Goal: Task Accomplishment & Management: Complete application form

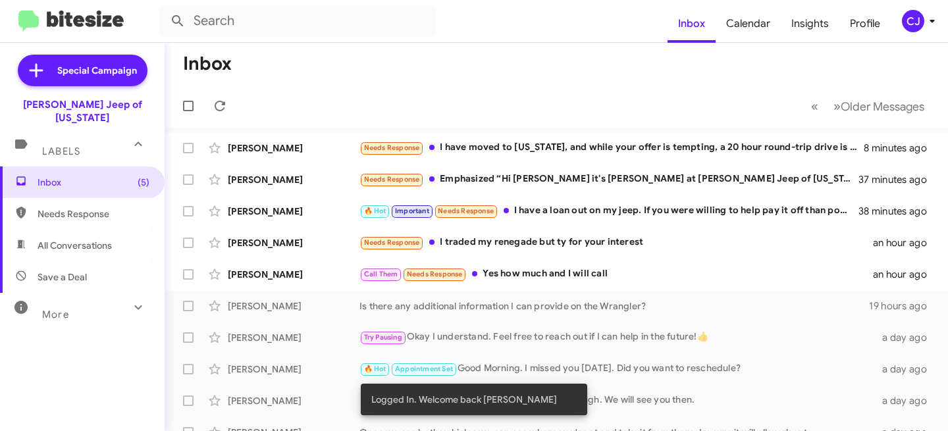
click at [910, 21] on div "CJ" at bounding box center [913, 21] width 22 height 22
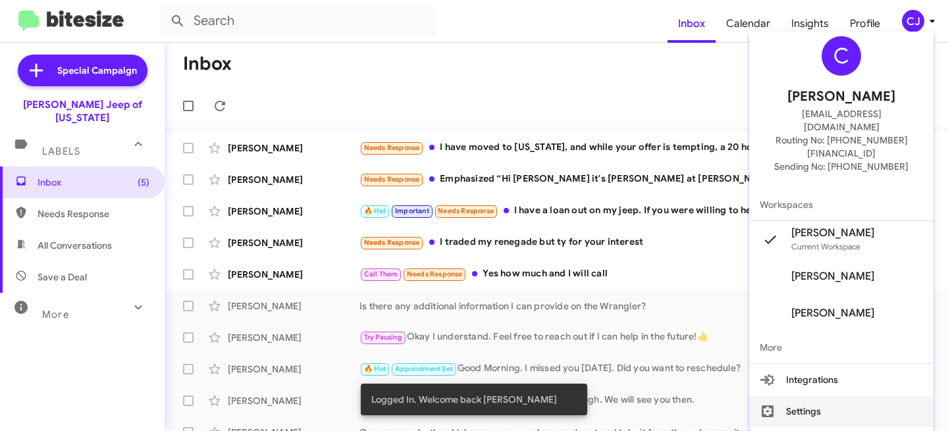
scroll to position [23, 0]
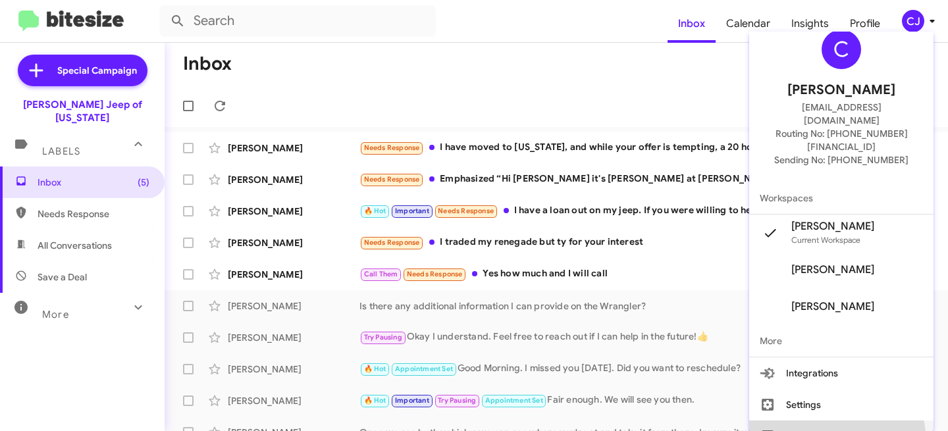
click at [821, 421] on button "Sign out" at bounding box center [842, 437] width 184 height 32
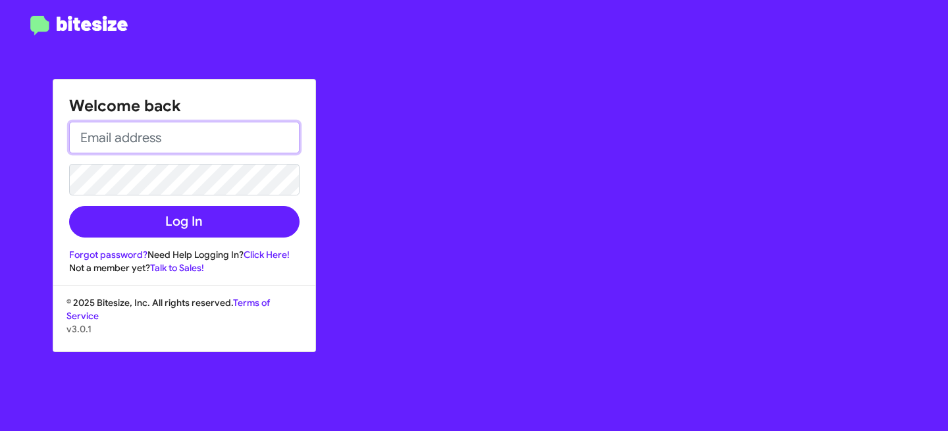
click at [176, 137] on input "email" at bounding box center [184, 138] width 231 height 32
paste input "DUNDALKCHUCK@adamsjeep.com"
type input "DUNDALKCHUCK@adamsjeep.com"
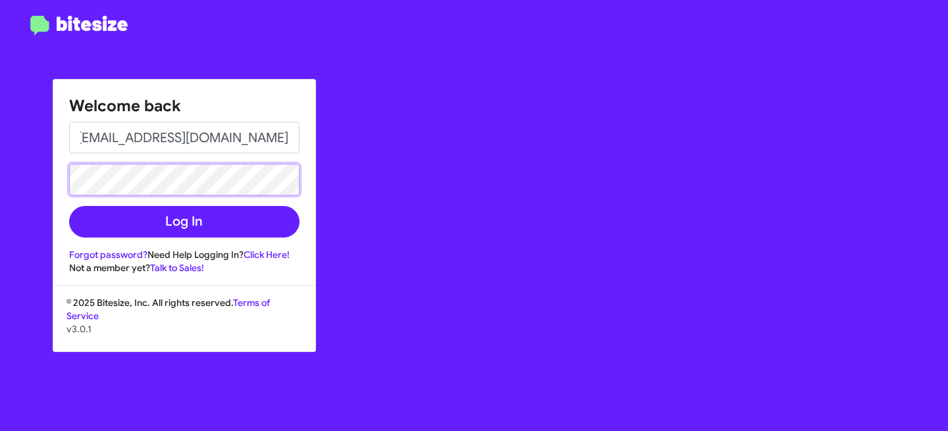
scroll to position [0, 0]
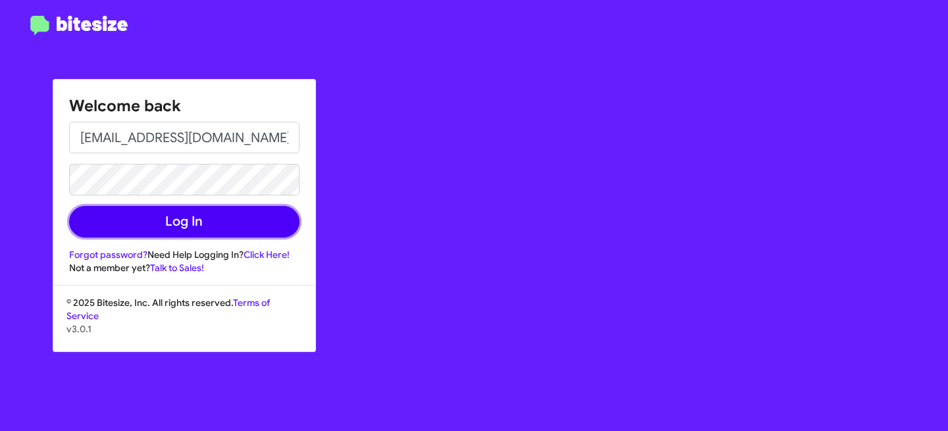
click at [202, 225] on button "Log In" at bounding box center [184, 222] width 231 height 32
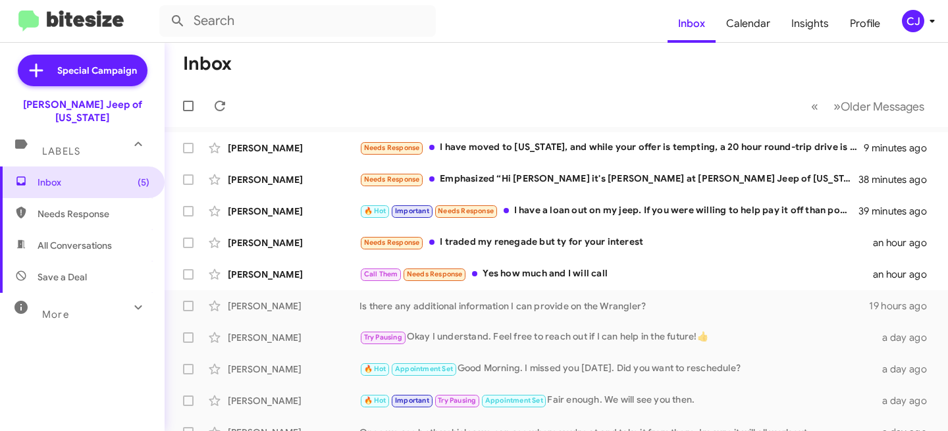
click at [916, 19] on div "CJ" at bounding box center [913, 21] width 22 height 22
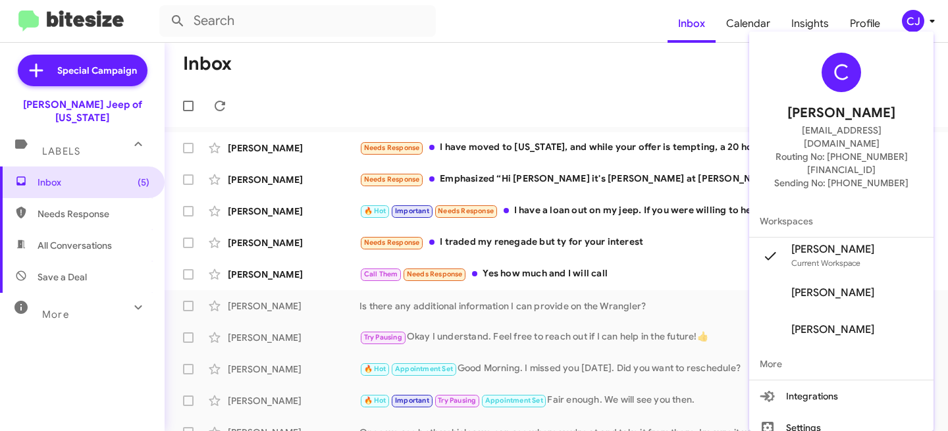
scroll to position [23, 0]
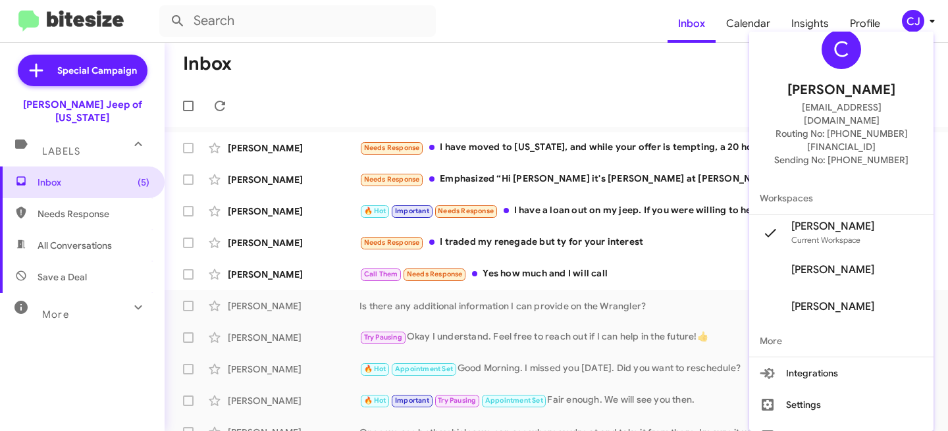
click at [457, 89] on div at bounding box center [474, 215] width 948 height 431
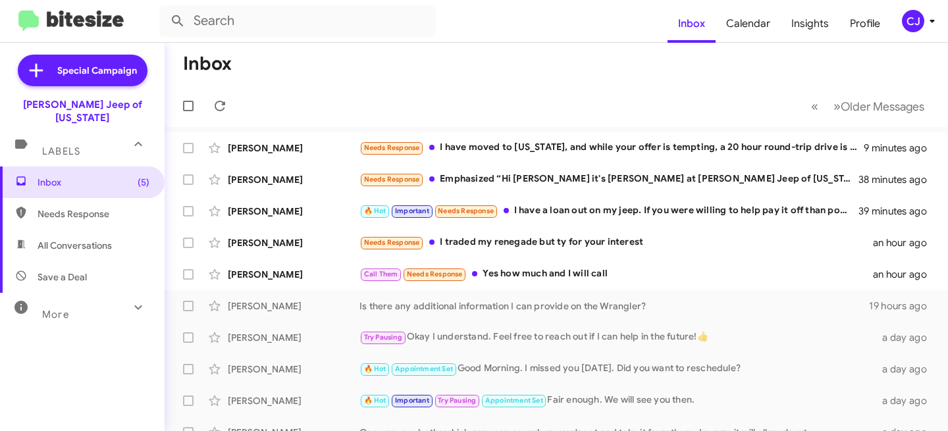
click at [821, 78] on mat-toolbar-row "Inbox" at bounding box center [557, 64] width 784 height 42
click at [859, 29] on span "Profile" at bounding box center [865, 24] width 51 height 38
click at [861, 24] on span "Profile" at bounding box center [865, 24] width 51 height 38
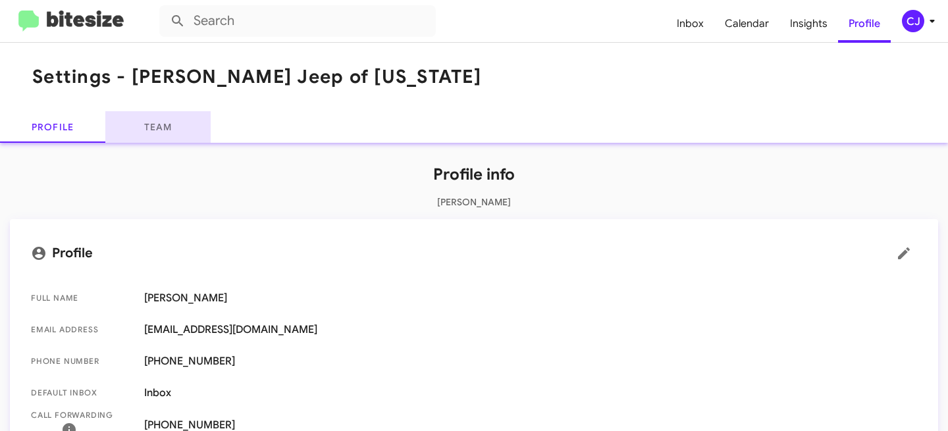
click at [180, 115] on link "Team" at bounding box center [157, 127] width 105 height 32
click at [170, 121] on link "Team" at bounding box center [157, 127] width 105 height 32
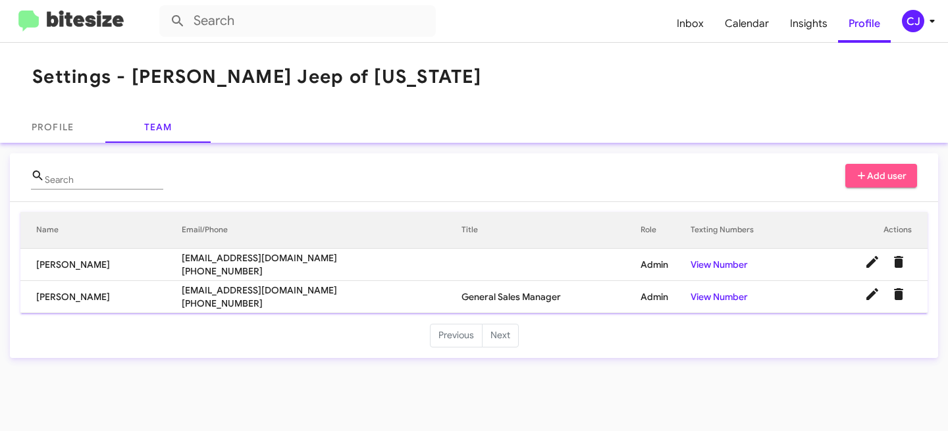
click at [882, 180] on span "Add user" at bounding box center [881, 176] width 51 height 24
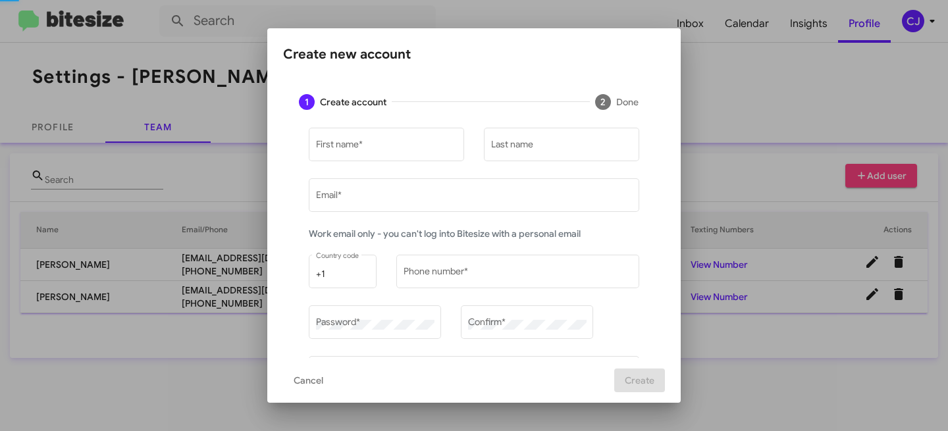
click at [876, 175] on div at bounding box center [474, 215] width 948 height 431
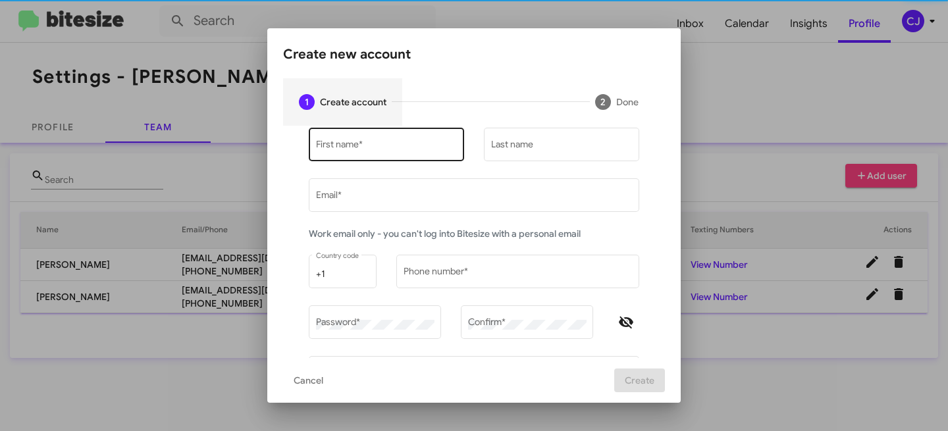
click at [316, 151] on input "First name *" at bounding box center [387, 147] width 142 height 11
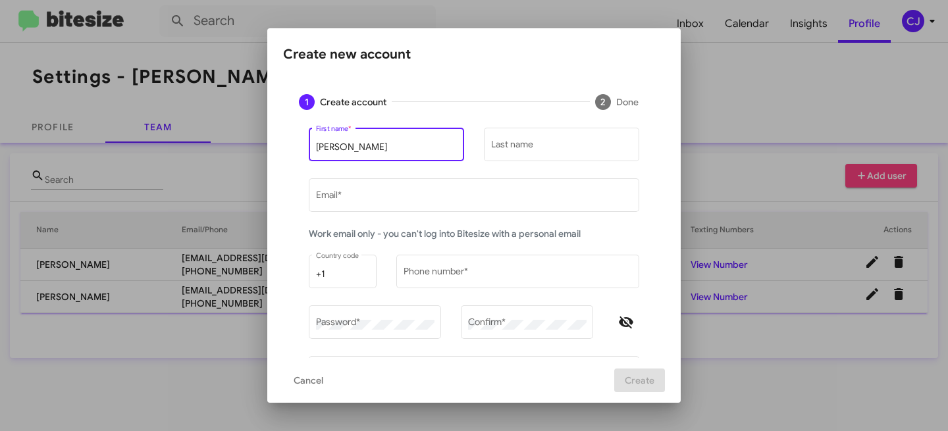
type input "Chuck"
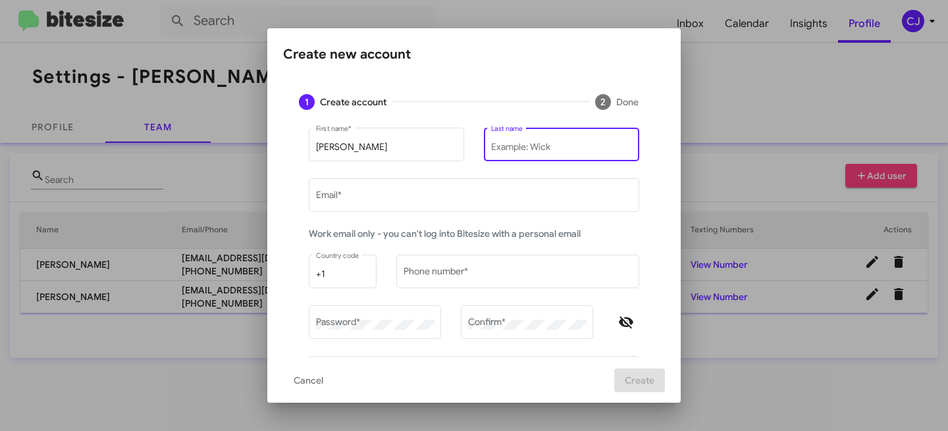
drag, startPoint x: 489, startPoint y: 146, endPoint x: 500, endPoint y: 150, distance: 11.9
click at [491, 146] on input "Last name" at bounding box center [562, 147] width 142 height 11
click at [516, 144] on input "Last name" at bounding box center [562, 147] width 142 height 11
paste input "Jenkins"
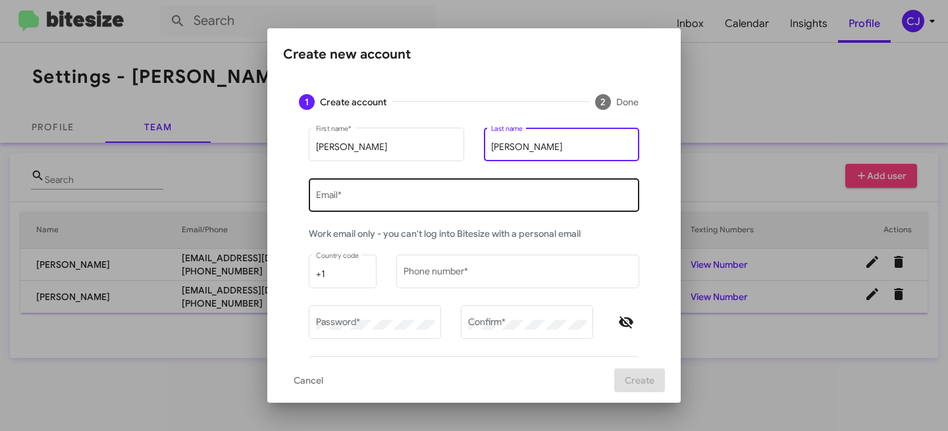
type input "Jenkins"
click at [377, 190] on div "Email *" at bounding box center [474, 195] width 317 height 36
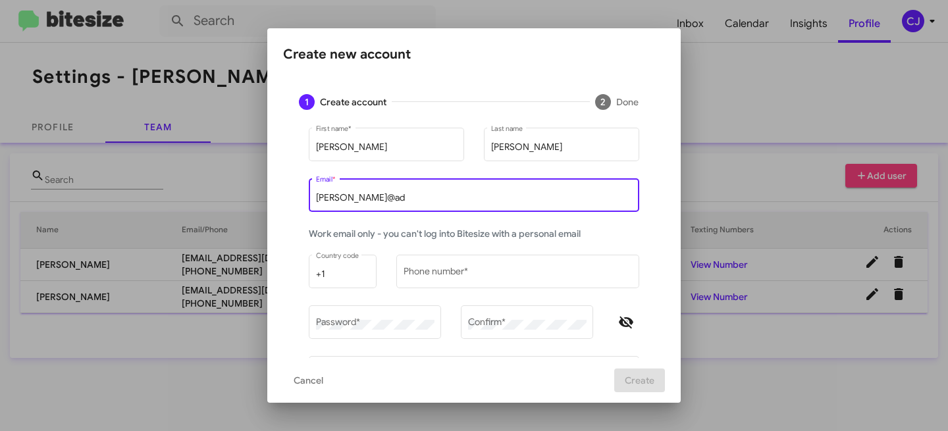
click at [358, 196] on input "chuck@ad" at bounding box center [474, 198] width 317 height 11
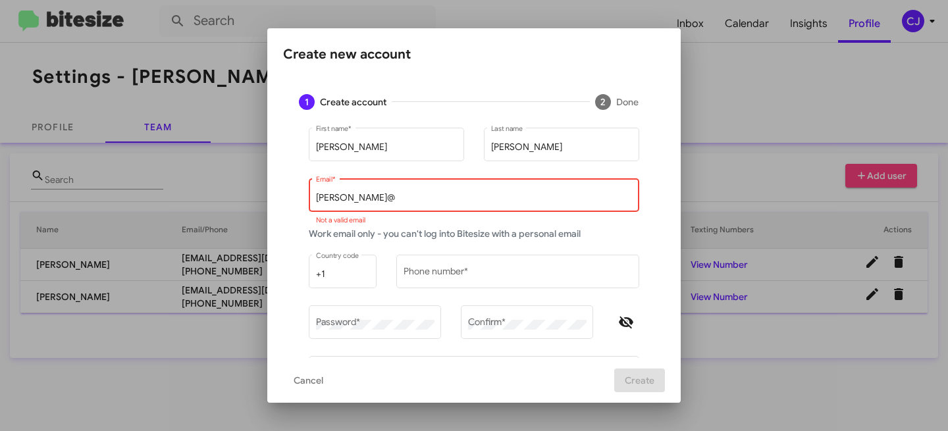
paste input "adamsjeep.com"
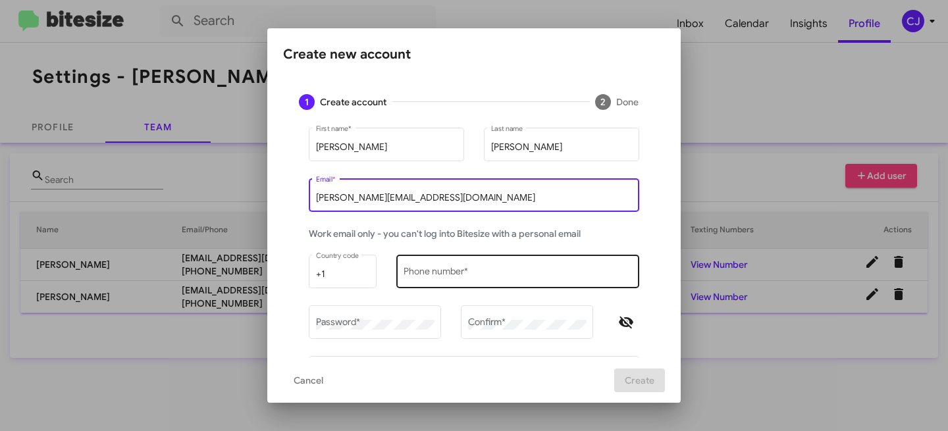
type input "[PERSON_NAME][EMAIL_ADDRESS][DOMAIN_NAME]"
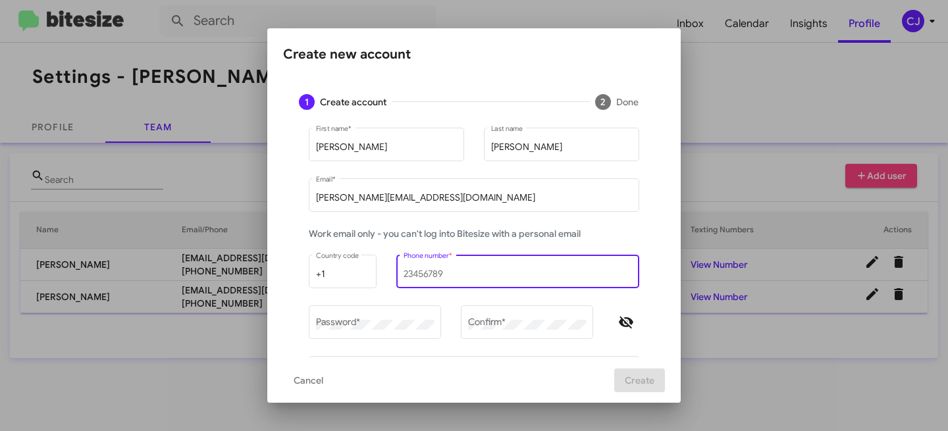
click at [422, 277] on input "Phone number *" at bounding box center [518, 274] width 229 height 11
type input "1234567890"
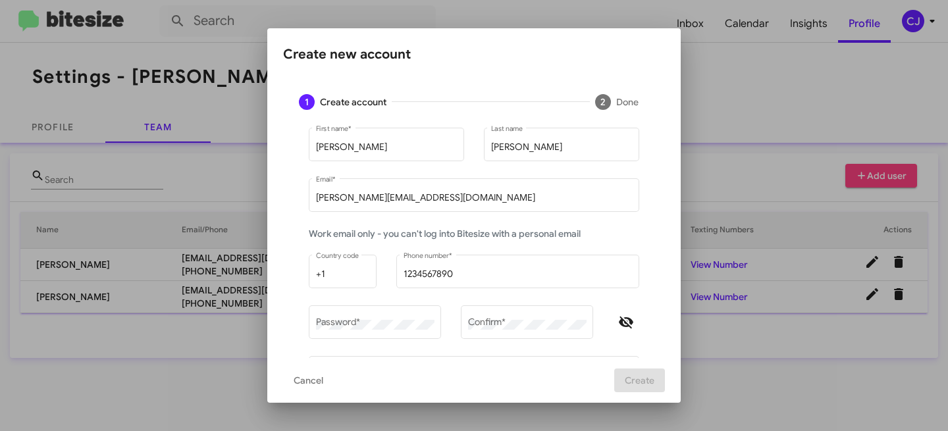
click at [439, 302] on mat-form-field "1234567890 Phone number *" at bounding box center [518, 278] width 263 height 51
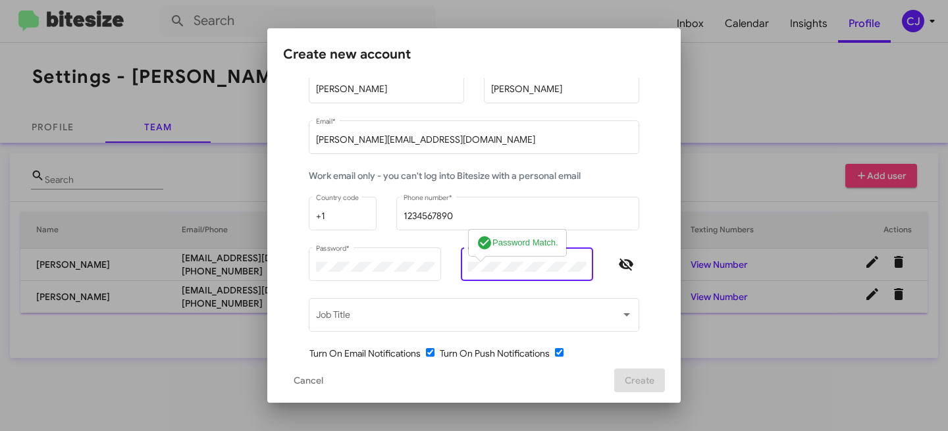
scroll to position [151, 0]
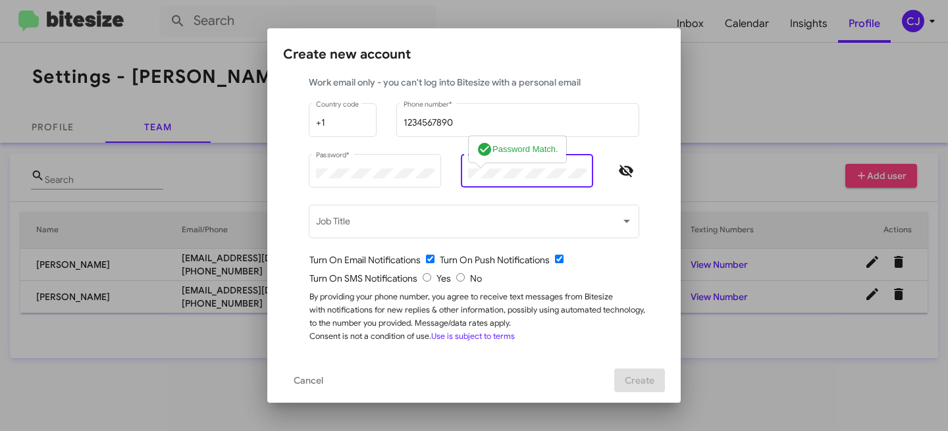
click at [456, 275] on input "radio" at bounding box center [460, 277] width 9 height 9
radio input "true"
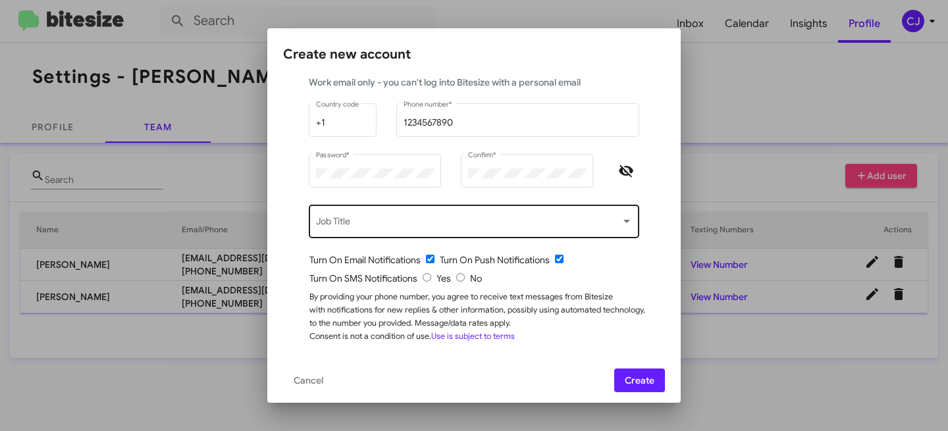
click at [373, 221] on span at bounding box center [468, 224] width 305 height 11
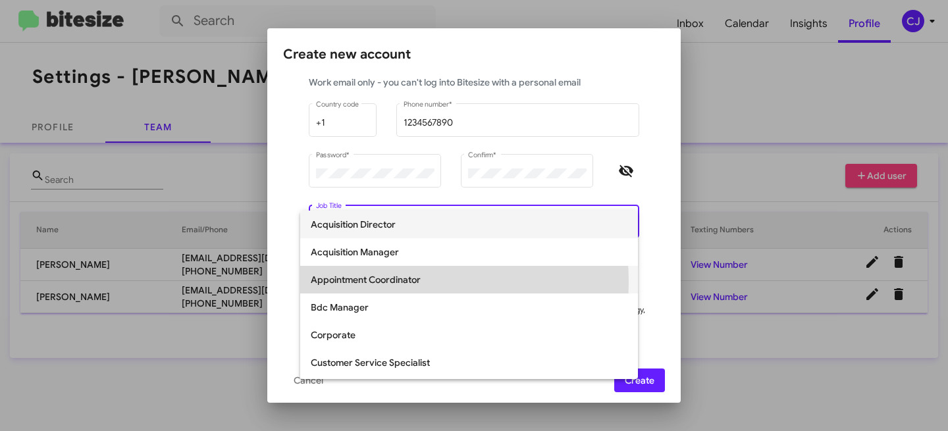
click at [385, 282] on span "Appointment Coordinator" at bounding box center [469, 280] width 317 height 28
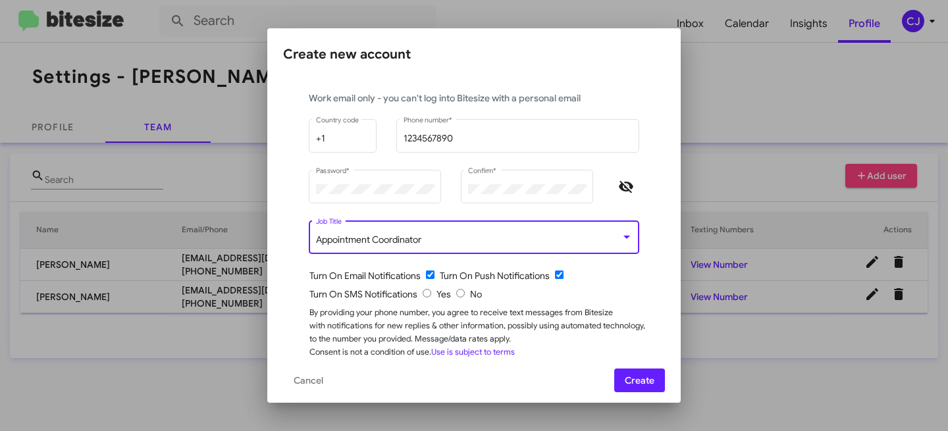
scroll to position [118, 0]
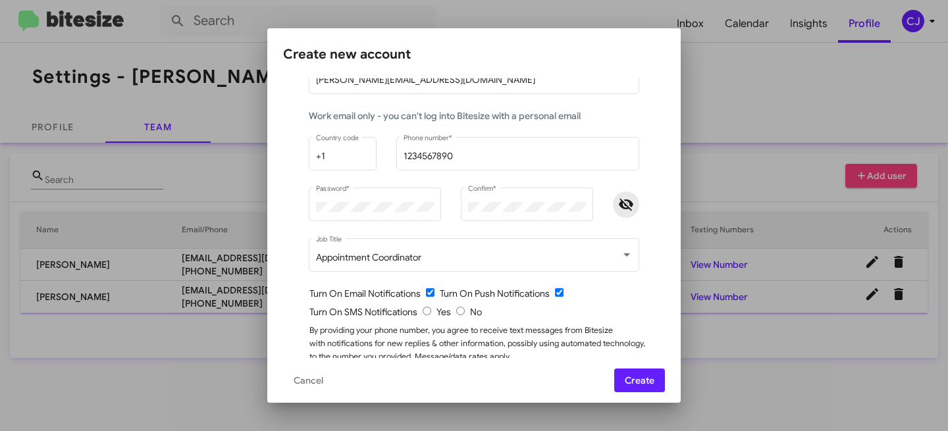
click at [626, 200] on icon "Hide password" at bounding box center [626, 205] width 16 height 16
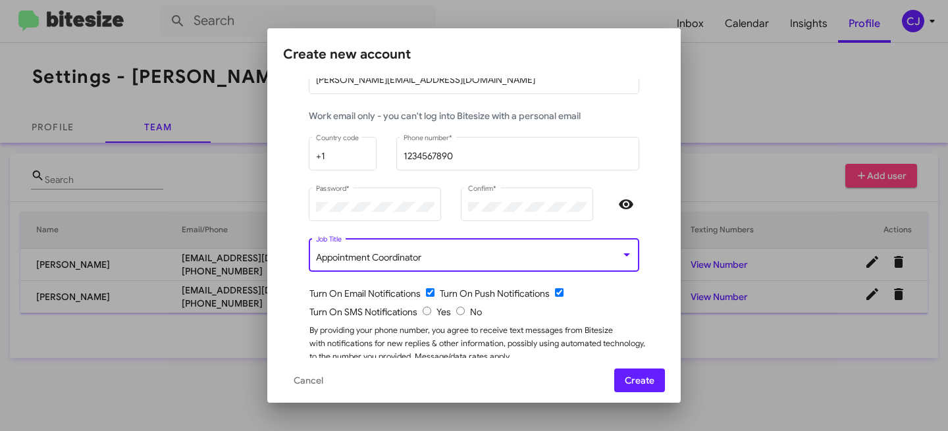
click at [419, 254] on div "Appointment Coordinator" at bounding box center [468, 258] width 305 height 11
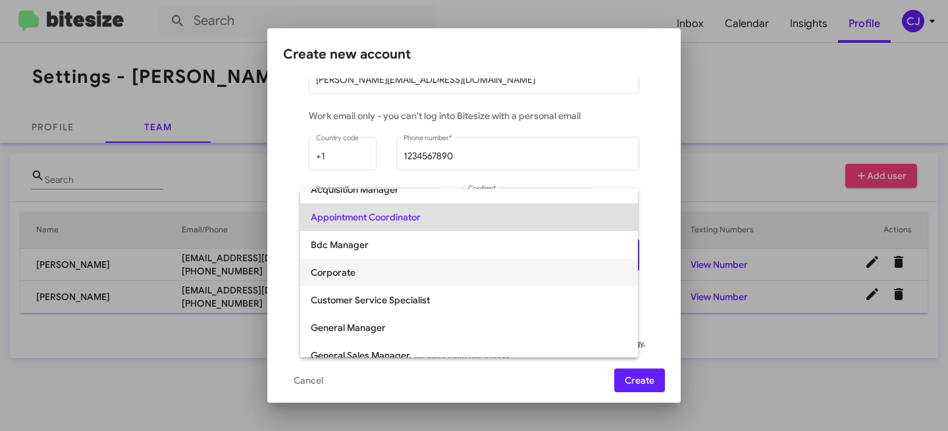
scroll to position [53, 0]
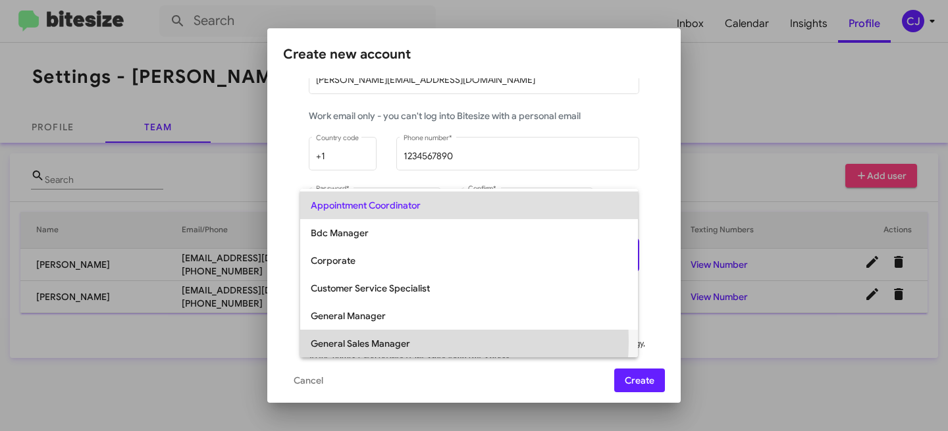
click at [387, 342] on span "General Sales Manager" at bounding box center [469, 344] width 317 height 28
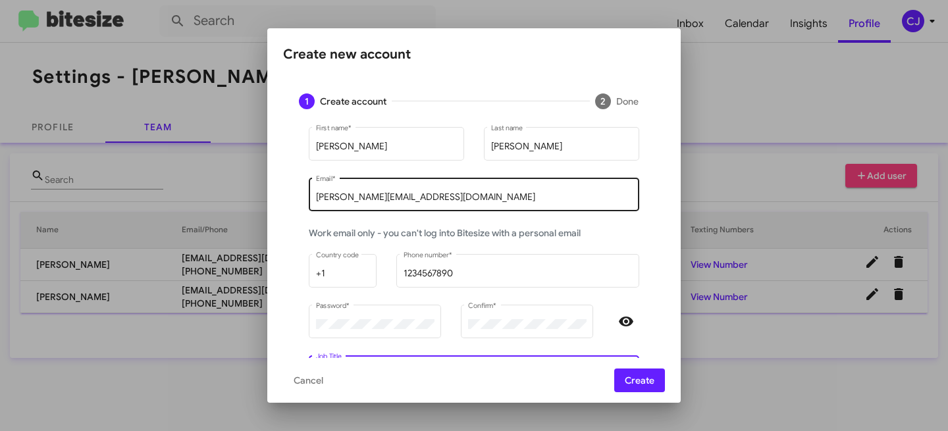
scroll to position [0, 0]
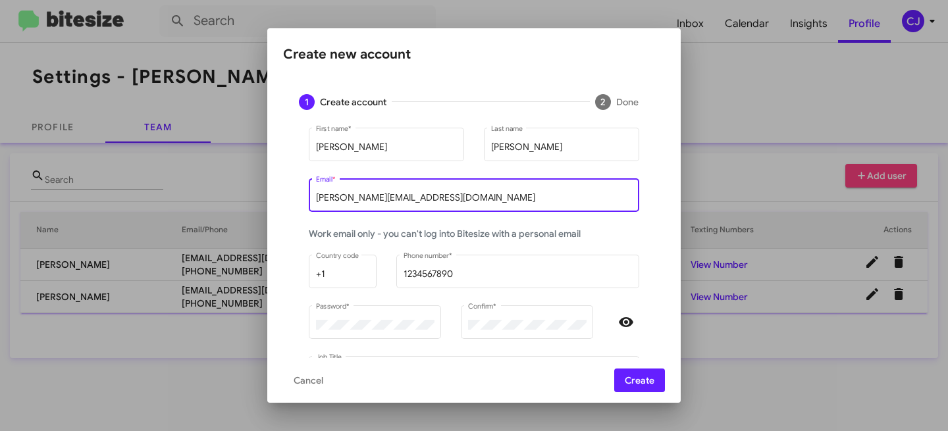
drag, startPoint x: 416, startPoint y: 197, endPoint x: 273, endPoint y: 191, distance: 142.4
click at [273, 191] on mat-dialog-content "1 Create account 2 Done Chuck First name * Jenkins Last name chuck@adamsjeep.co…" at bounding box center [474, 218] width 414 height 281
click at [338, 225] on mat-form-field "chuck@adamsjeep.com Email *" at bounding box center [474, 202] width 350 height 51
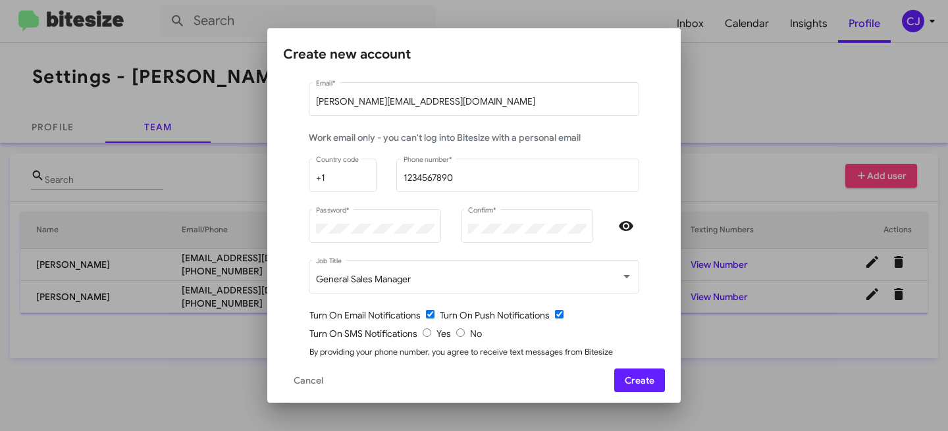
scroll to position [99, 0]
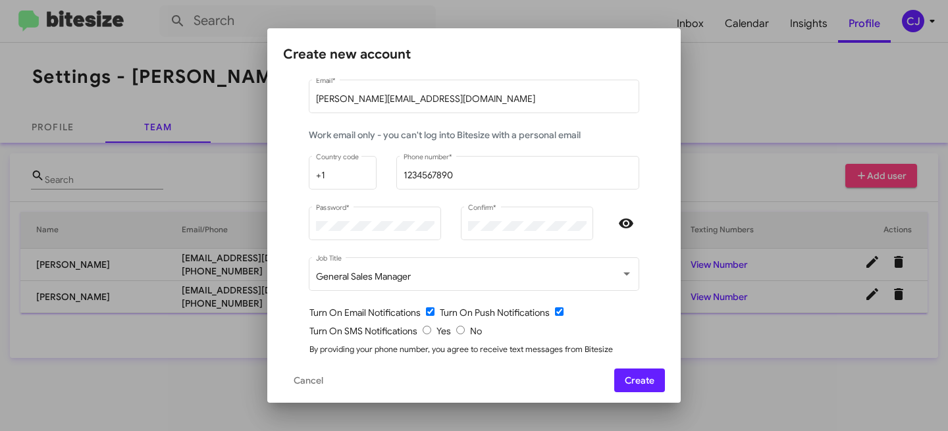
click at [639, 379] on span "Create" at bounding box center [640, 381] width 30 height 24
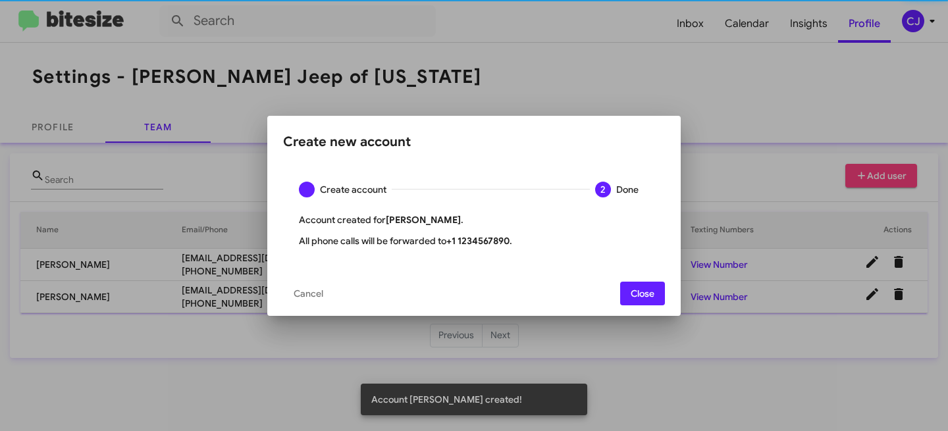
scroll to position [0, 0]
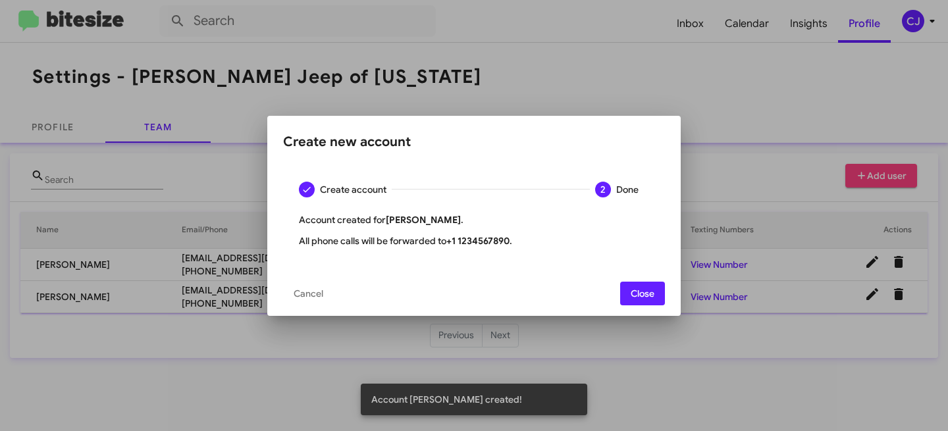
click at [634, 293] on span "Close" at bounding box center [643, 294] width 24 height 24
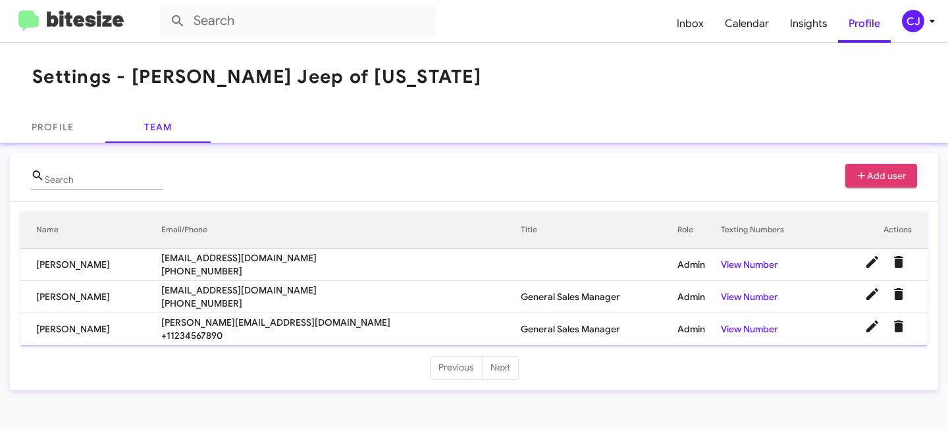
click at [913, 22] on div "CJ" at bounding box center [913, 21] width 22 height 22
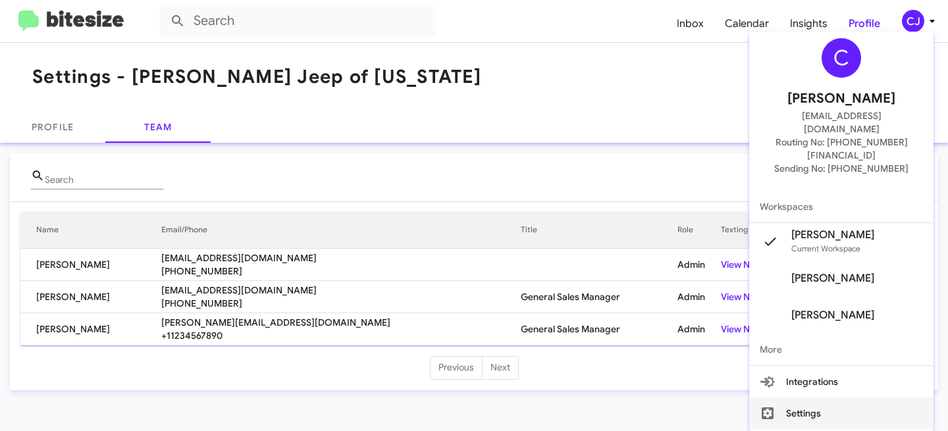
scroll to position [23, 0]
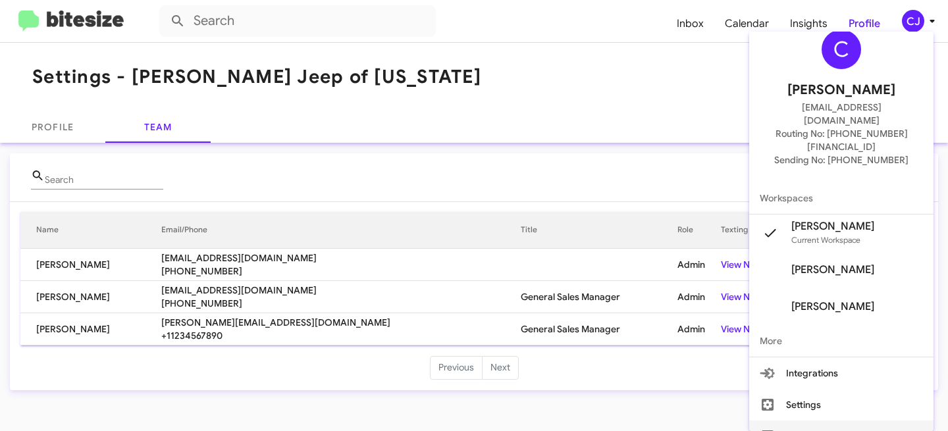
click at [806, 421] on button "Sign out" at bounding box center [842, 437] width 184 height 32
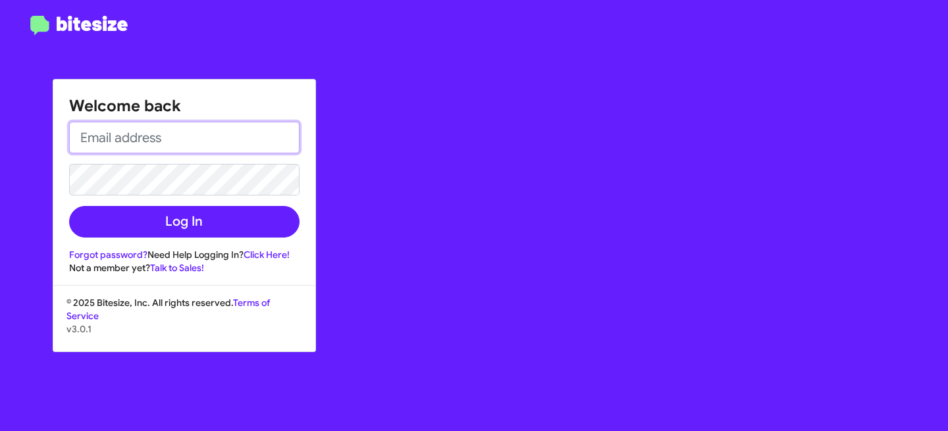
click at [157, 130] on input "email" at bounding box center [184, 138] width 231 height 32
paste input "[PERSON_NAME][EMAIL_ADDRESS][DOMAIN_NAME]"
type input "[PERSON_NAME][EMAIL_ADDRESS][DOMAIN_NAME]"
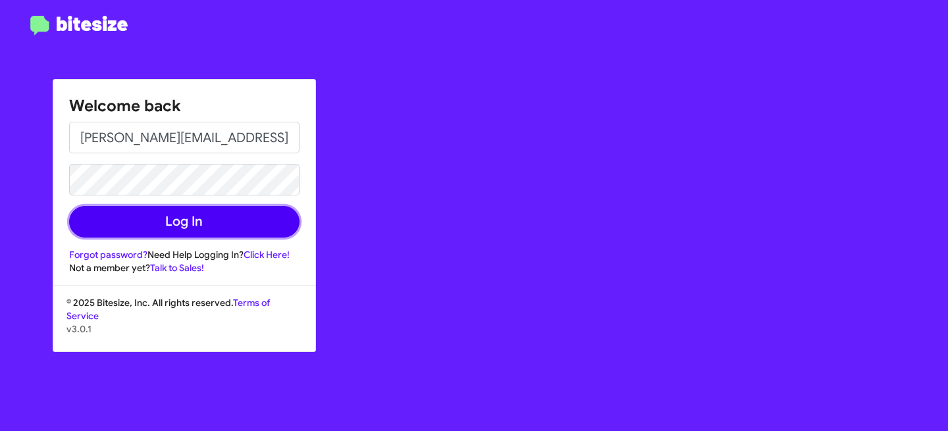
click at [142, 225] on button "Log In" at bounding box center [184, 222] width 231 height 32
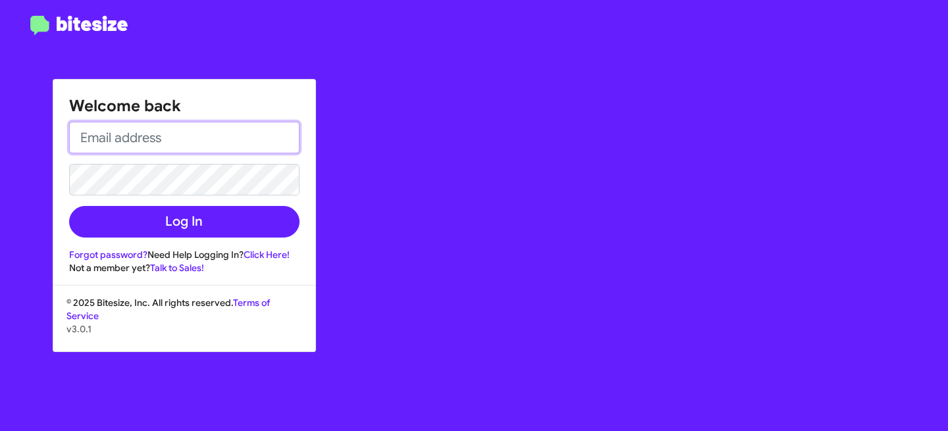
click at [215, 148] on input "email" at bounding box center [184, 138] width 231 height 32
paste input "[PERSON_NAME][EMAIL_ADDRESS][DOMAIN_NAME]"
type input "[PERSON_NAME][EMAIL_ADDRESS][DOMAIN_NAME]"
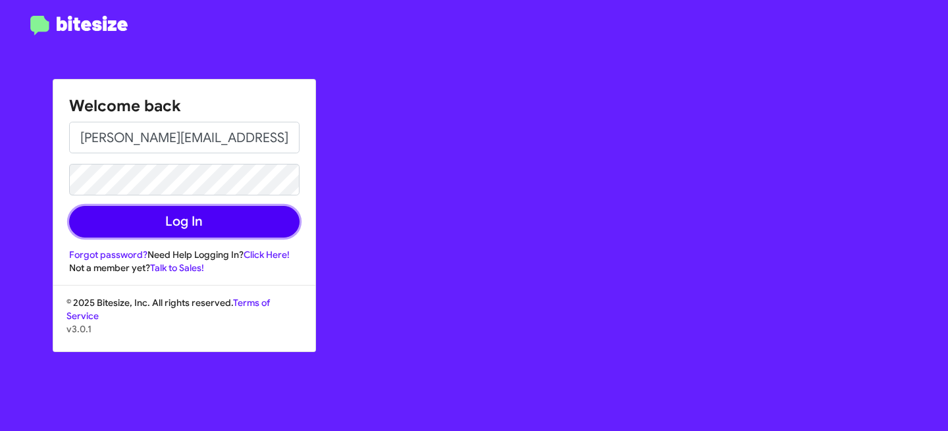
click at [194, 221] on button "Log In" at bounding box center [184, 222] width 231 height 32
